Goal: Task Accomplishment & Management: Manage account settings

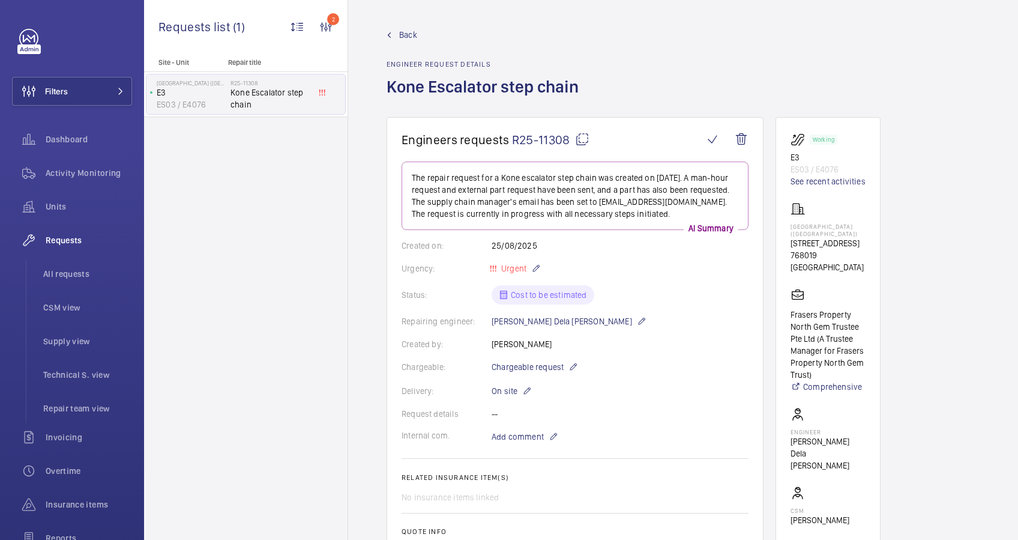
click at [400, 33] on span "Back" at bounding box center [408, 35] width 18 height 12
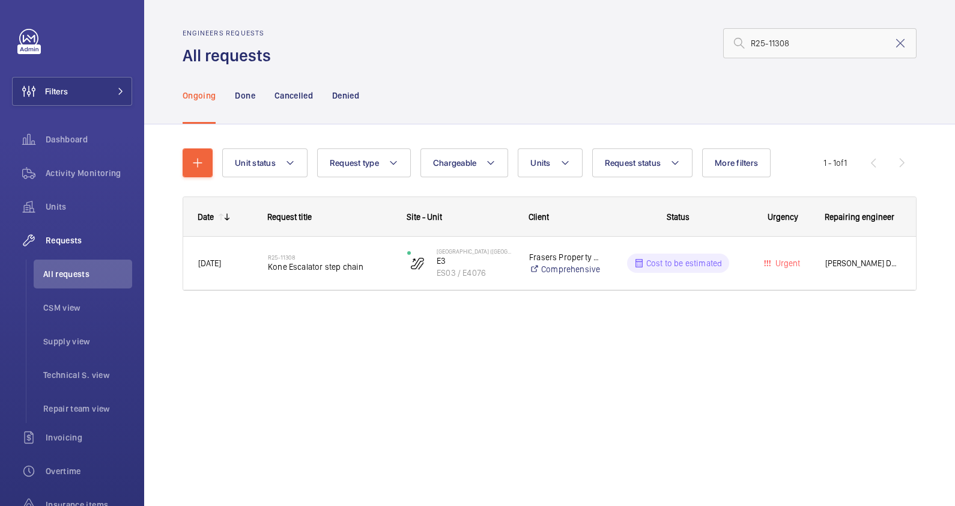
click at [899, 43] on mat-icon at bounding box center [900, 43] width 14 height 14
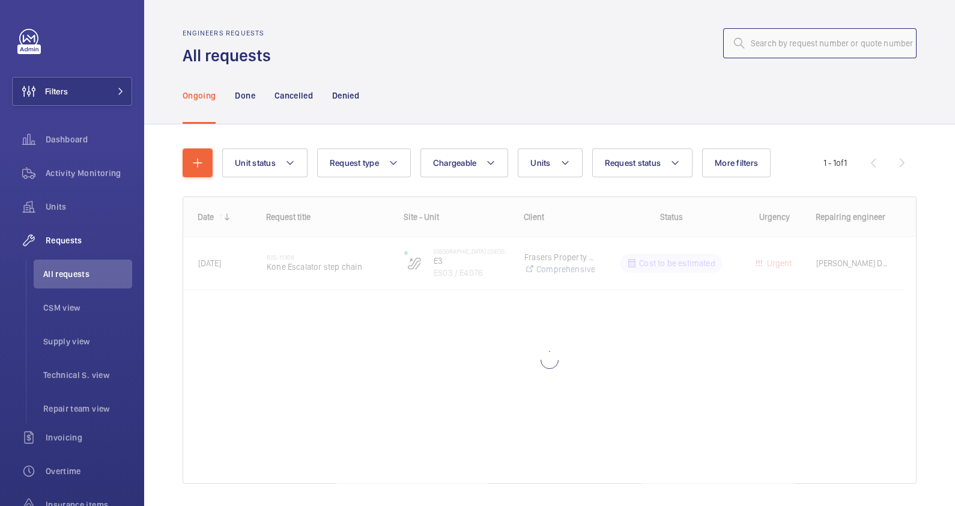
click at [747, 46] on input "text" at bounding box center [819, 43] width 193 height 30
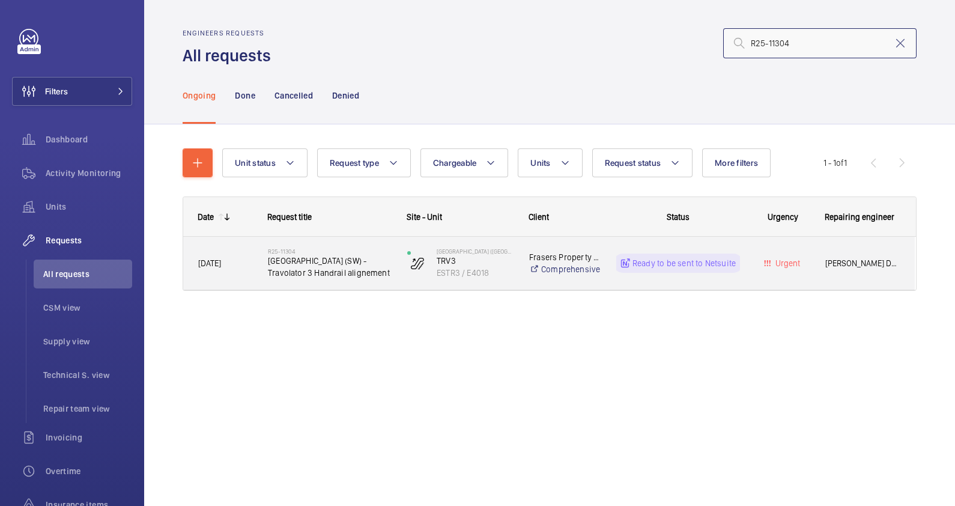
type input "R25-11304"
click at [361, 277] on span "[GEOGRAPHIC_DATA] (SW) - Travolator 3 Handrail alignement" at bounding box center [330, 267] width 124 height 24
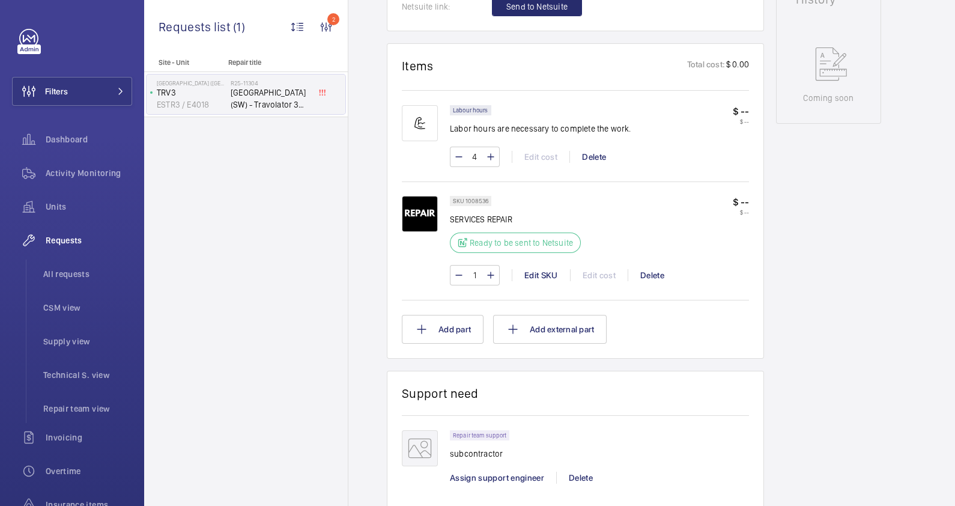
scroll to position [750, 0]
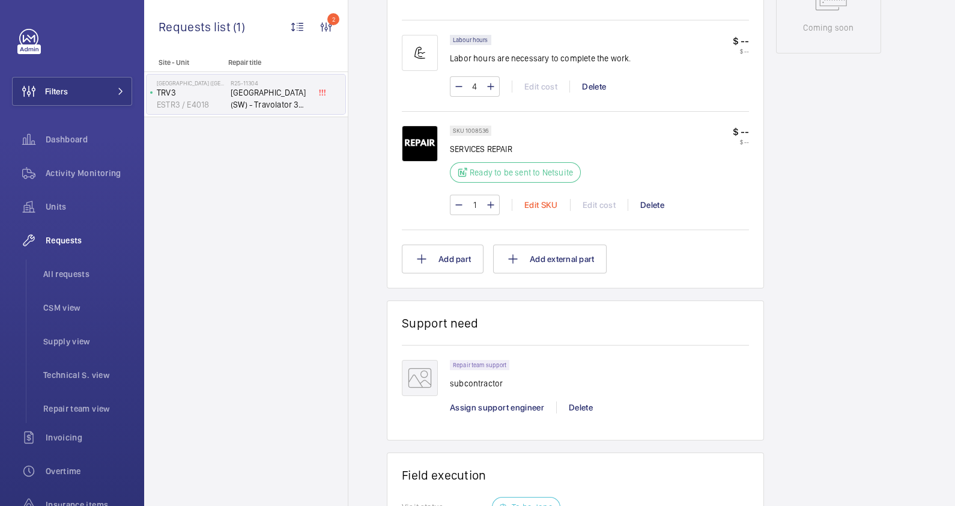
click at [543, 201] on div "Edit SKU" at bounding box center [541, 205] width 58 height 12
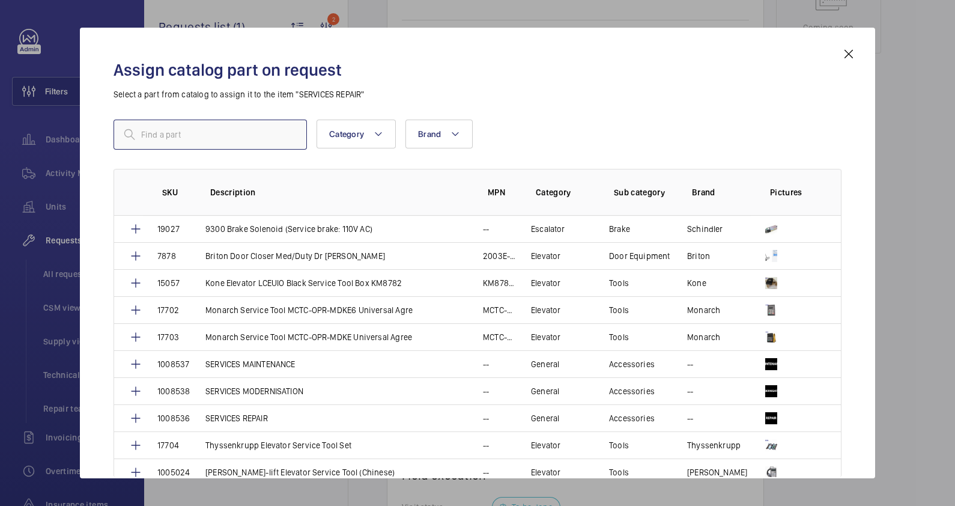
click at [140, 133] on input "text" at bounding box center [209, 134] width 193 height 30
type input "servi"
click at [290, 368] on p "SERVICES MAINTENANCE" at bounding box center [250, 364] width 90 height 12
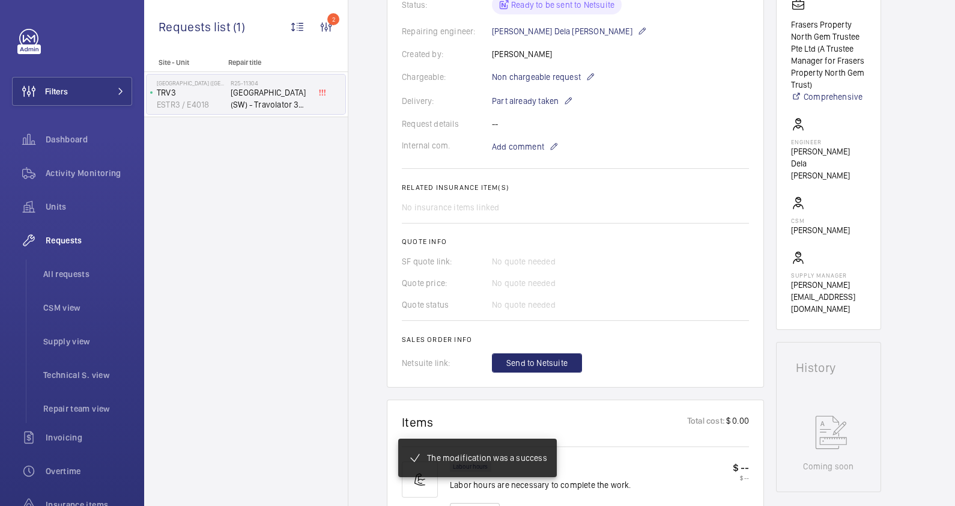
scroll to position [324, 0]
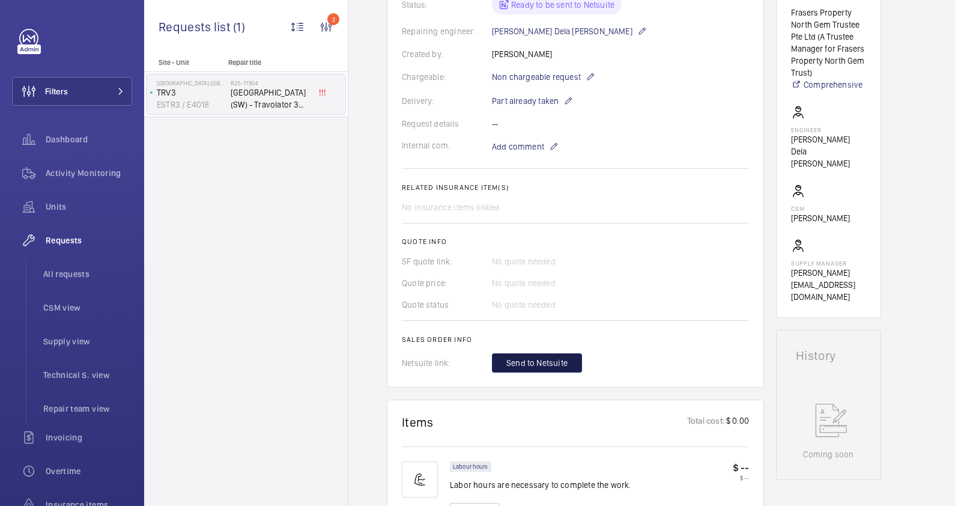
click at [537, 357] on span "Send to Netsuite" at bounding box center [536, 363] width 61 height 12
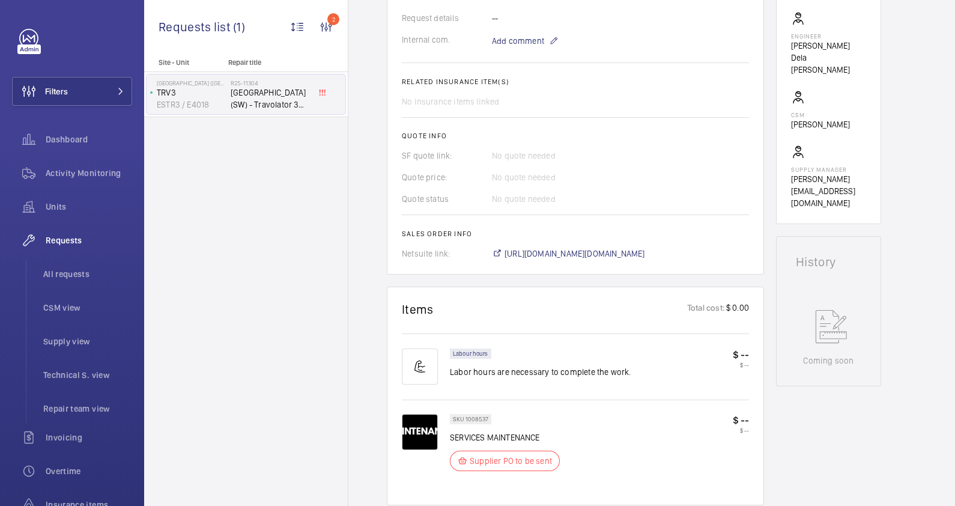
scroll to position [525, 0]
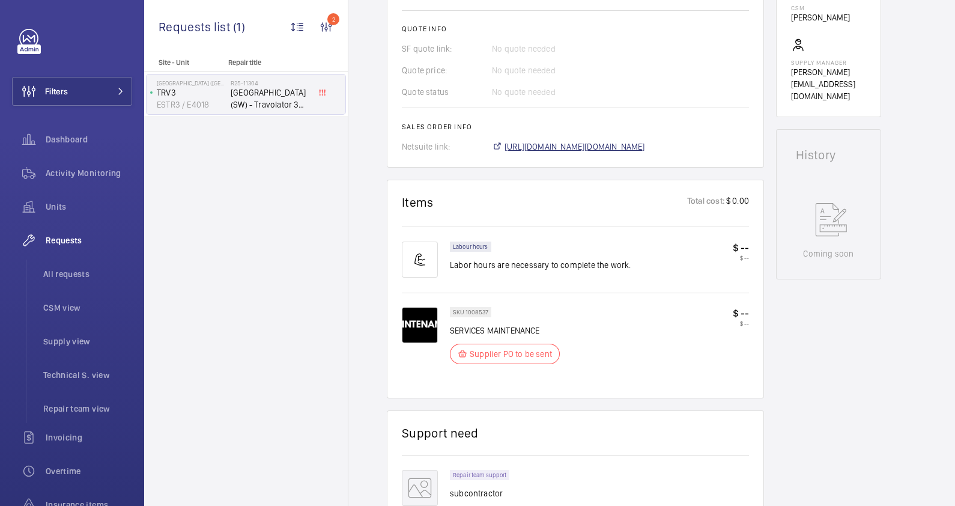
click at [639, 145] on span "[URL][DOMAIN_NAME][DOMAIN_NAME]" at bounding box center [574, 146] width 140 height 12
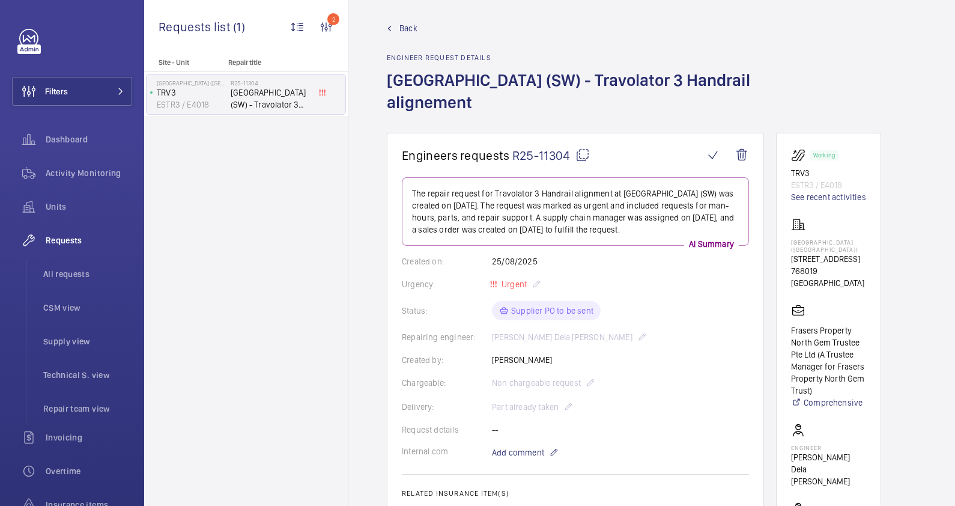
scroll to position [0, 0]
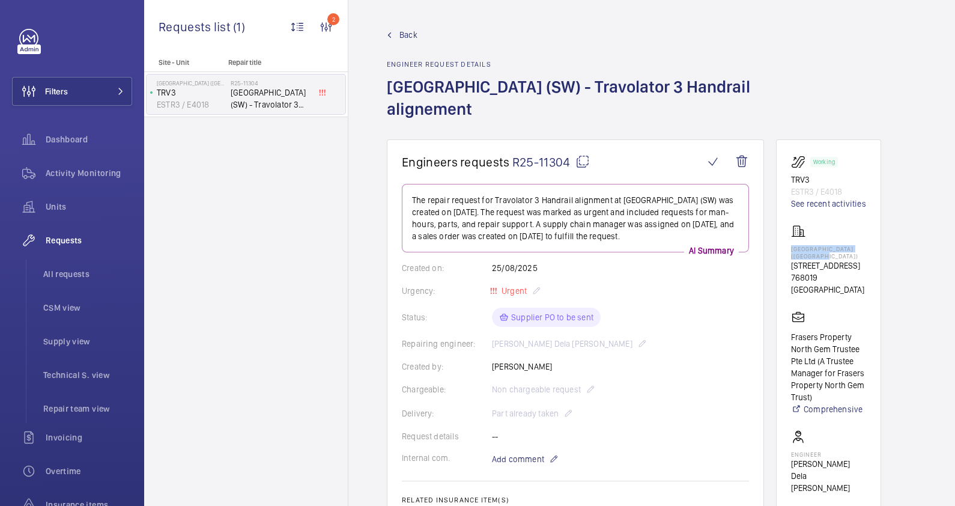
drag, startPoint x: 836, startPoint y: 258, endPoint x: 789, endPoint y: 248, distance: 47.9
click at [789, 248] on wm-front-card "Working TRV3 ESTR3 / E4018 See recent activities [GEOGRAPHIC_DATA] ([GEOGRAPHIC…" at bounding box center [828, 390] width 105 height 503
drag, startPoint x: 789, startPoint y: 248, endPoint x: 797, endPoint y: 248, distance: 7.2
copy p "[GEOGRAPHIC_DATA] ([GEOGRAPHIC_DATA])"
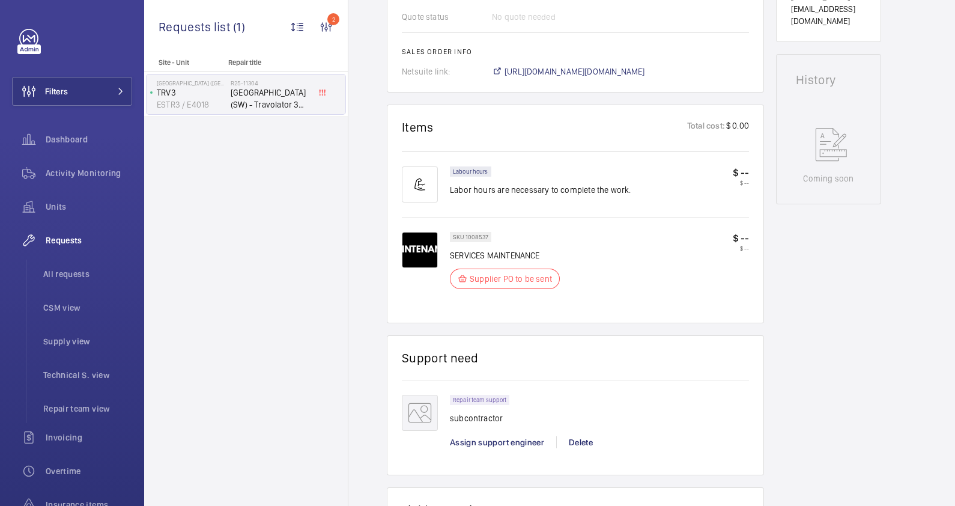
scroll to position [898, 0]
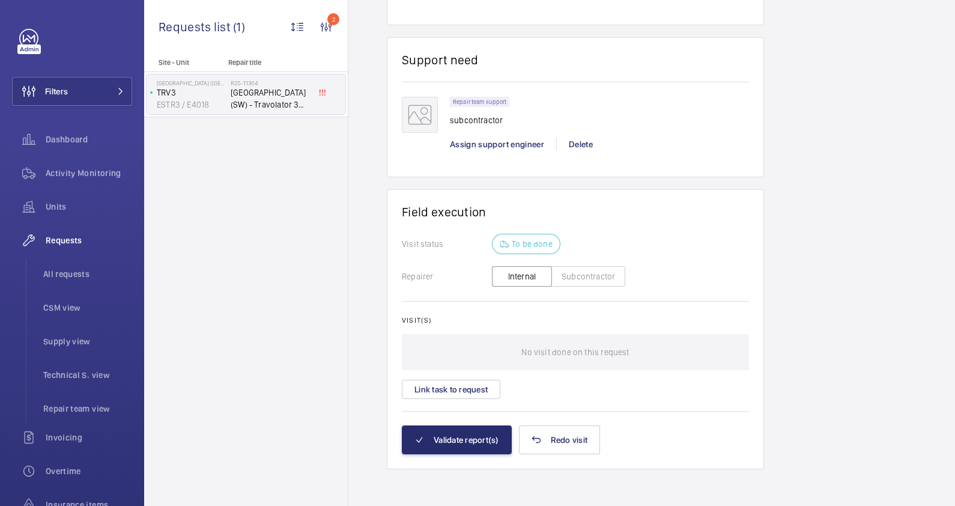
click at [570, 276] on button "Subcontractor" at bounding box center [588, 276] width 74 height 20
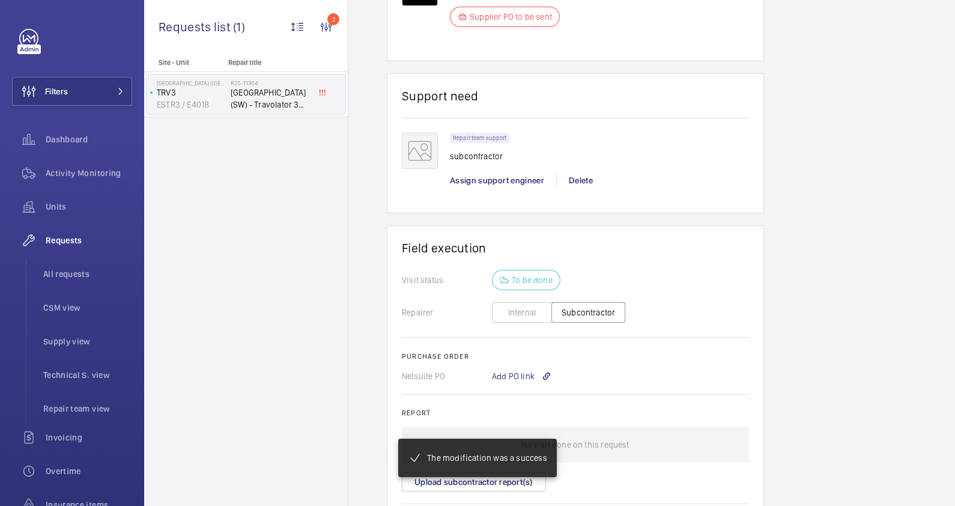
scroll to position [862, 0]
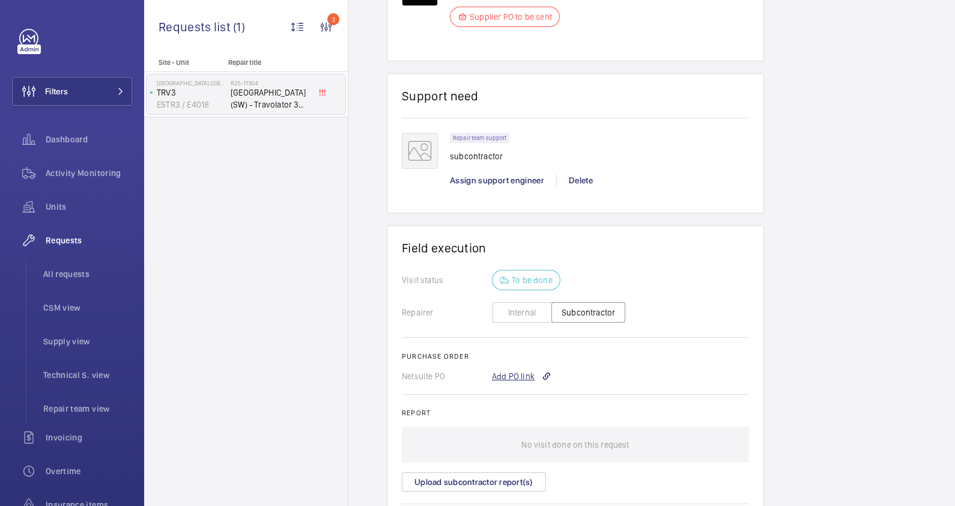
click at [515, 373] on div "Add PO link" at bounding box center [521, 376] width 59 height 12
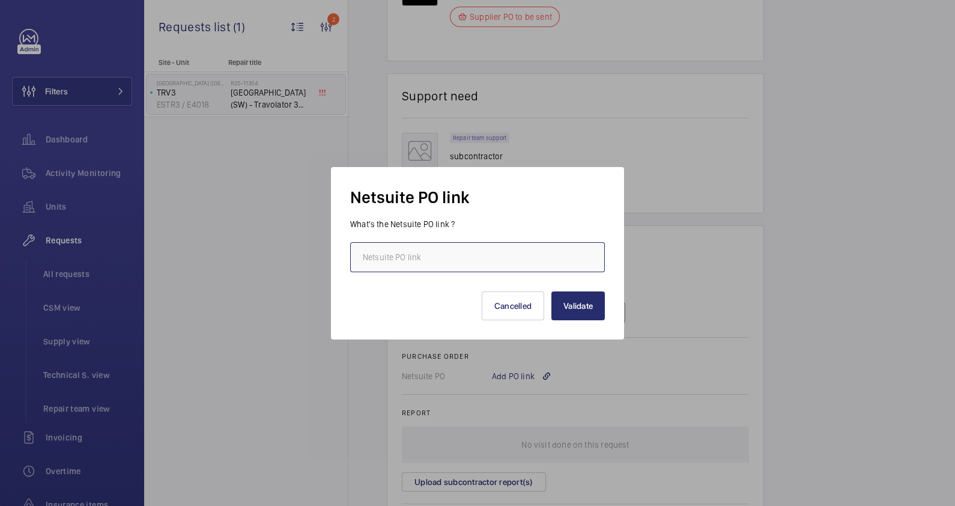
click at [440, 248] on input "text" at bounding box center [477, 257] width 255 height 30
paste input "[URL][DOMAIN_NAME][DOMAIN_NAME]"
type input "[URL][DOMAIN_NAME][DOMAIN_NAME]"
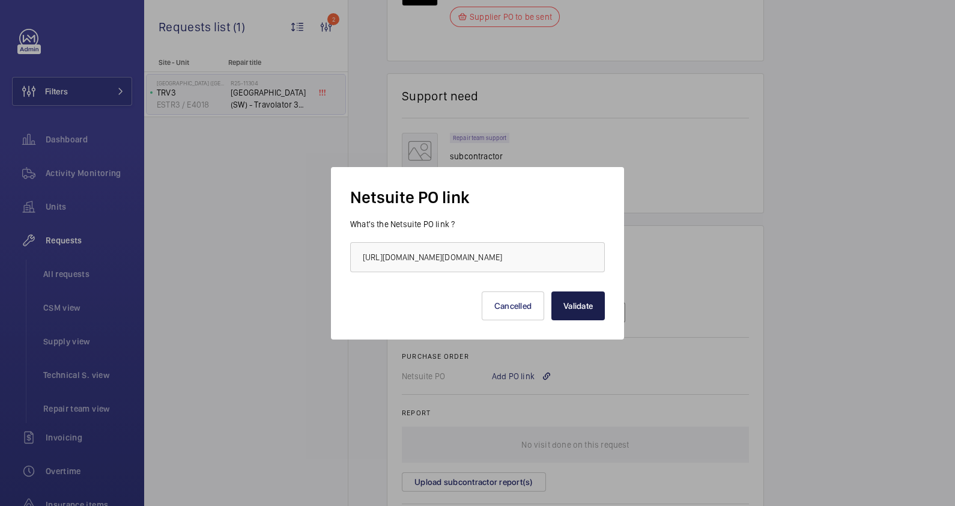
scroll to position [0, 0]
click at [572, 307] on button "Validate" at bounding box center [577, 305] width 53 height 29
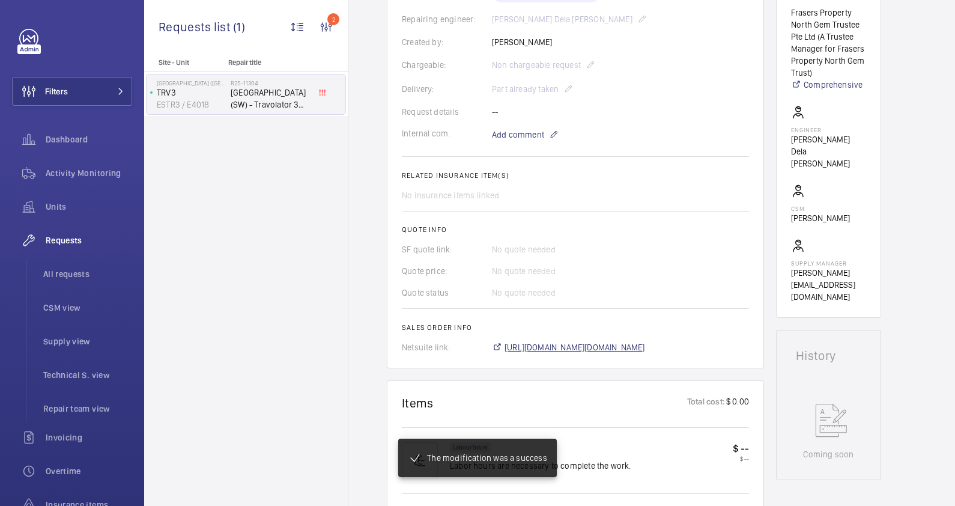
scroll to position [336, 0]
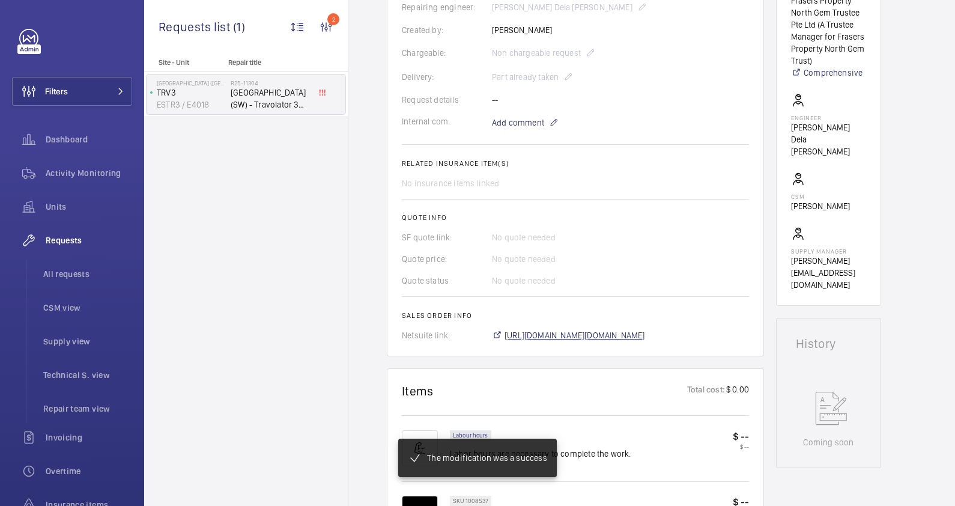
click at [606, 336] on span "[URL][DOMAIN_NAME][DOMAIN_NAME]" at bounding box center [574, 335] width 140 height 12
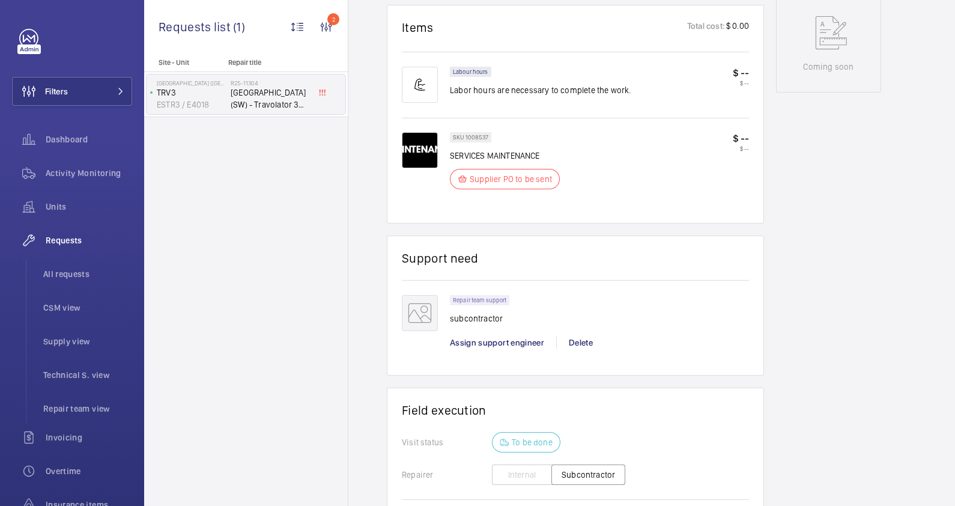
scroll to position [971, 0]
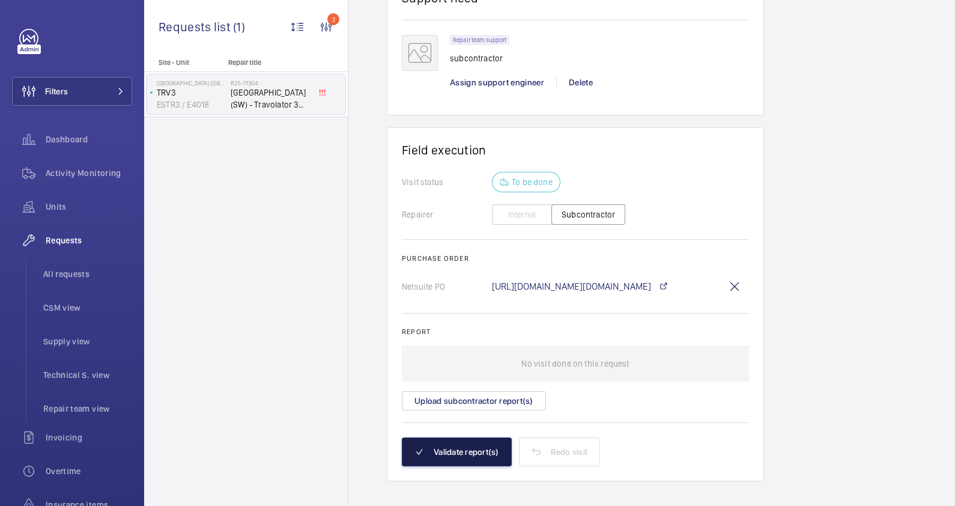
click at [466, 444] on button "Validate report(s)" at bounding box center [457, 451] width 110 height 29
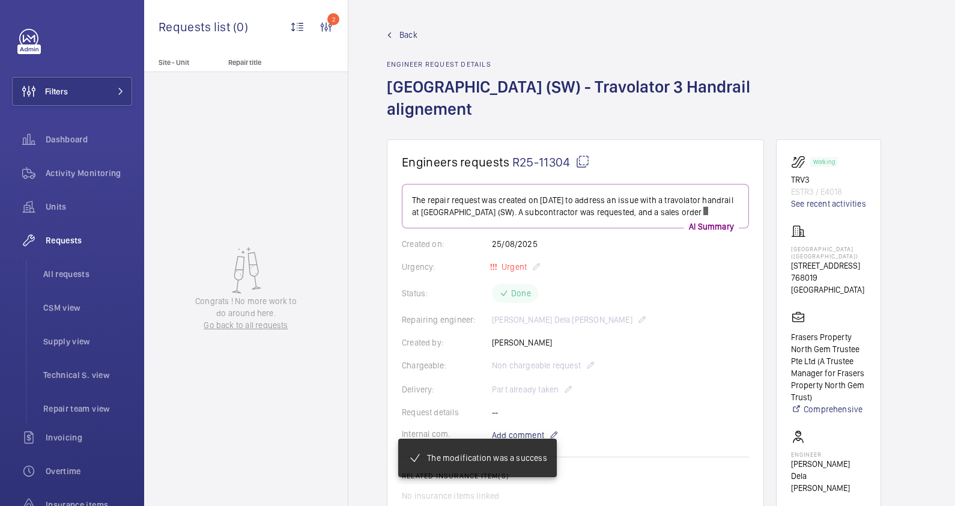
click at [406, 35] on span "Back" at bounding box center [408, 35] width 18 height 12
